Goal: Task Accomplishment & Management: Manage account settings

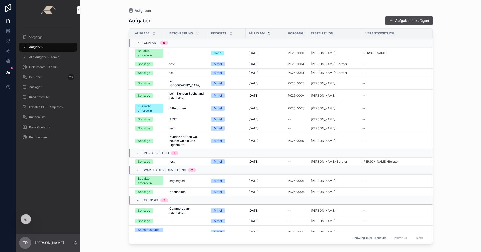
click at [113, 117] on div "Aufgaben Aufgaben Aufgabe hinzufügen Aufgabe Beschreibung Priorität Fällig am V…" at bounding box center [280, 126] width 400 height 252
click at [24, 217] on div at bounding box center [26, 219] width 10 height 10
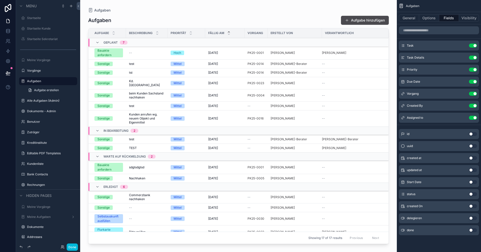
click at [472, 69] on button "Use setting" at bounding box center [473, 70] width 8 height 4
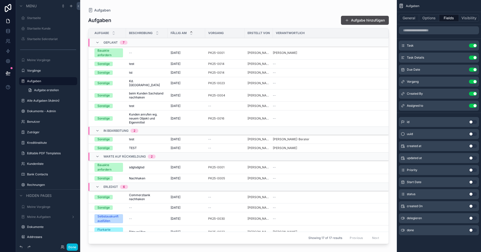
click at [472, 81] on button "Use setting" at bounding box center [473, 82] width 8 height 4
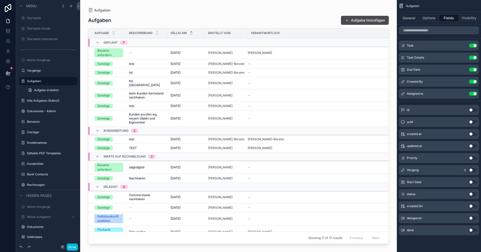
click at [464, 169] on icon "scrollable content" at bounding box center [465, 170] width 4 height 4
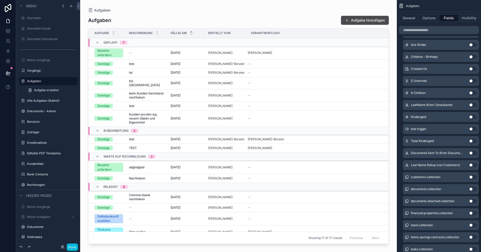
scroll to position [776, 0]
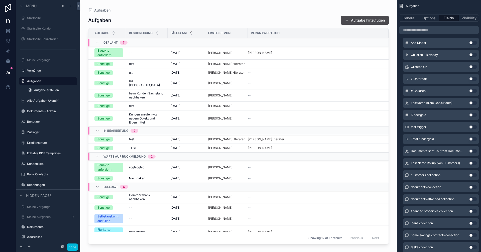
click at [471, 162] on button "Use setting" at bounding box center [473, 163] width 8 height 4
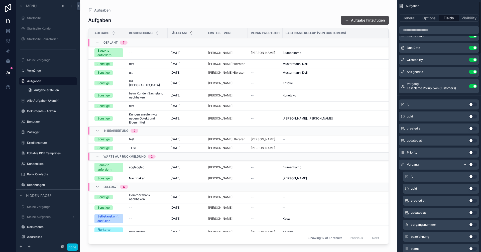
scroll to position [0, 0]
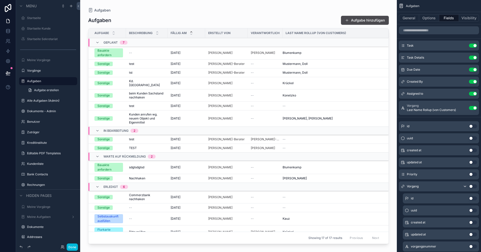
click at [471, 185] on button "Use setting" at bounding box center [473, 186] width 8 height 4
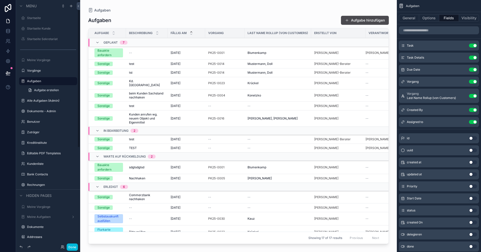
click at [70, 245] on button "Done" at bounding box center [72, 246] width 11 height 7
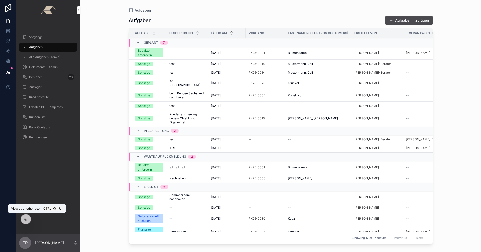
click at [0, 0] on icon at bounding box center [0, 0] width 0 height 0
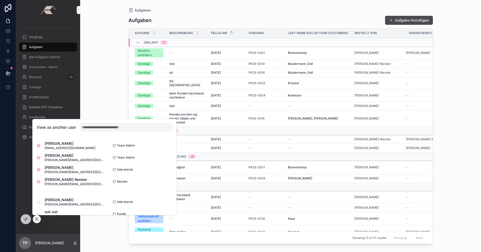
click at [0, 0] on button "Select" at bounding box center [0, 0] width 0 height 0
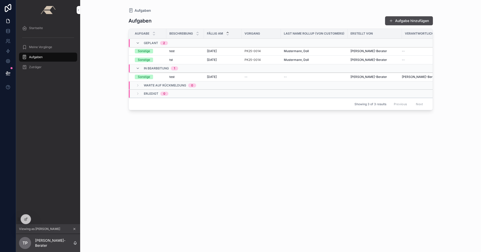
click at [24, 218] on icon at bounding box center [26, 219] width 4 height 4
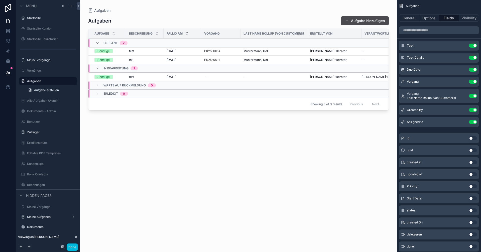
click at [0, 0] on icon "scrollable content" at bounding box center [0, 0] width 0 height 0
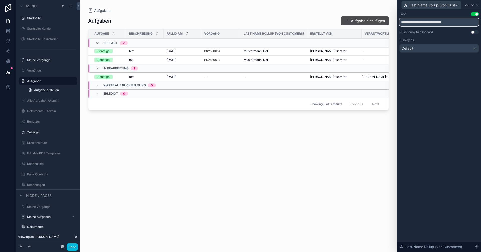
click at [461, 22] on input "**********" at bounding box center [439, 22] width 80 height 8
drag, startPoint x: 461, startPoint y: 22, endPoint x: 399, endPoint y: 20, distance: 62.6
click at [399, 20] on div "**********" at bounding box center [439, 37] width 84 height 55
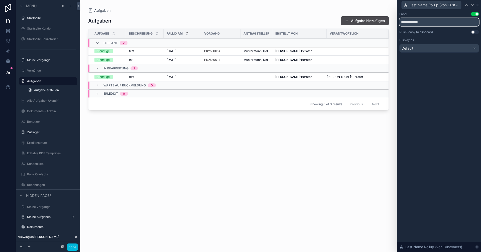
type input "**********"
click at [438, 95] on div "**********" at bounding box center [439, 131] width 84 height 242
click at [478, 5] on icon at bounding box center [477, 5] width 4 height 4
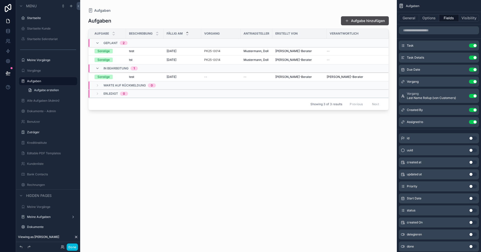
click at [73, 246] on button "Done" at bounding box center [72, 246] width 11 height 7
